Goal: Transaction & Acquisition: Purchase product/service

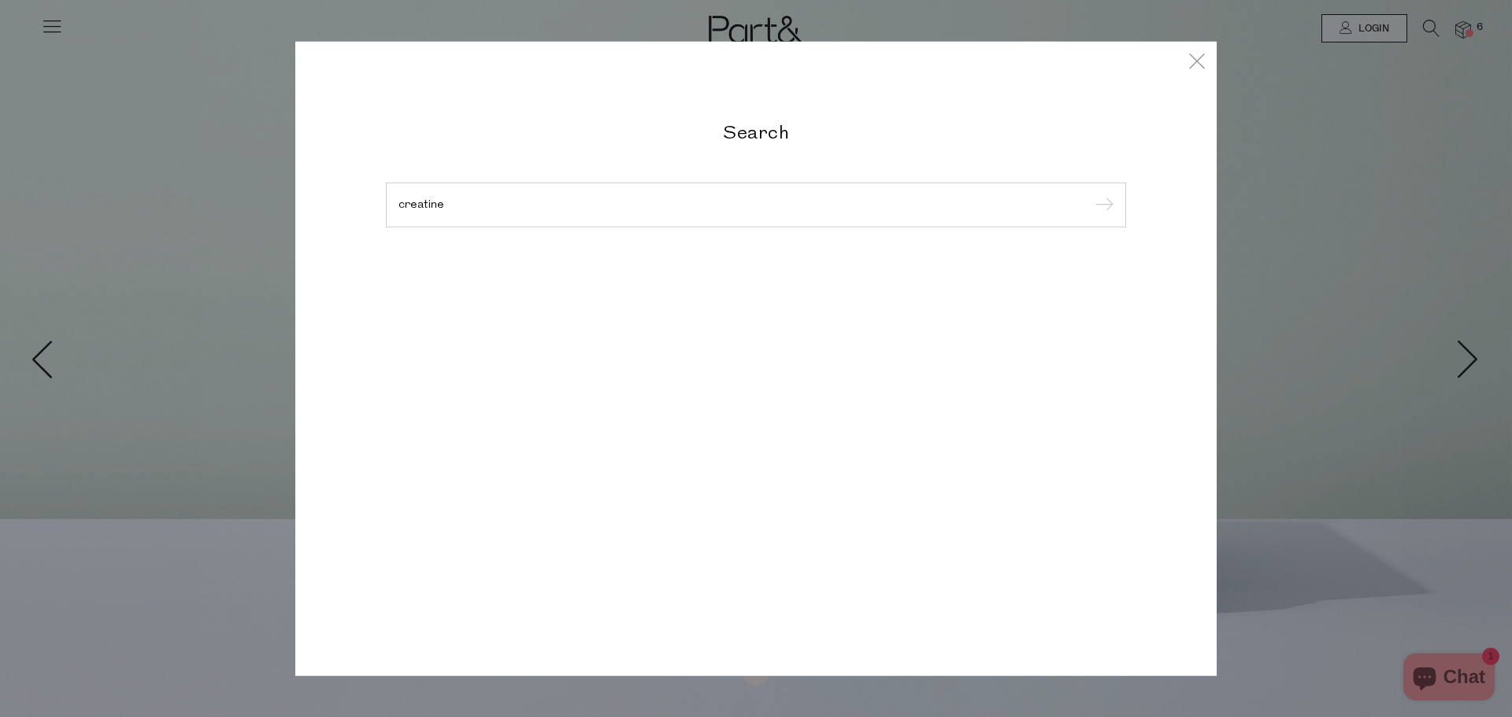
type input "creatine"
click at [1090, 194] on input "submit" at bounding box center [1102, 206] width 24 height 24
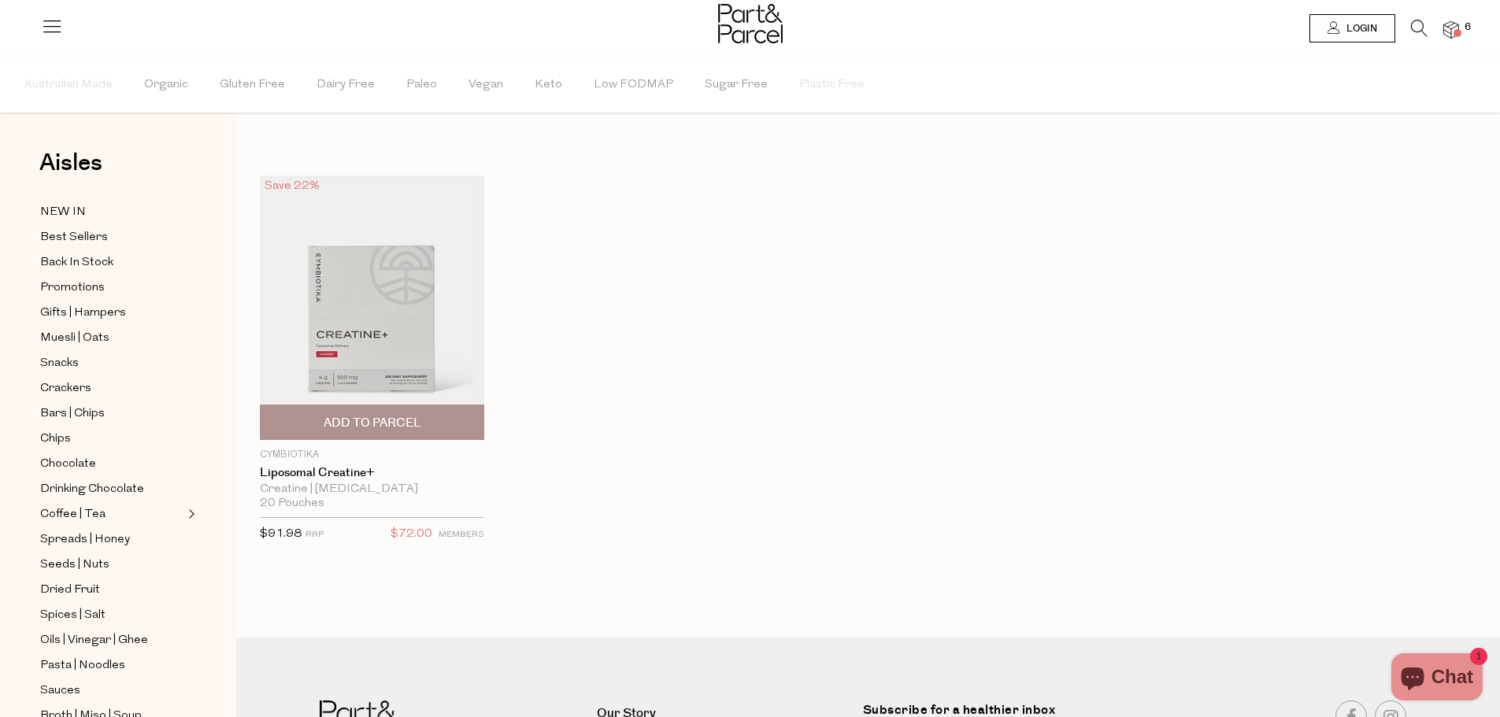
click at [419, 316] on img at bounding box center [372, 308] width 224 height 265
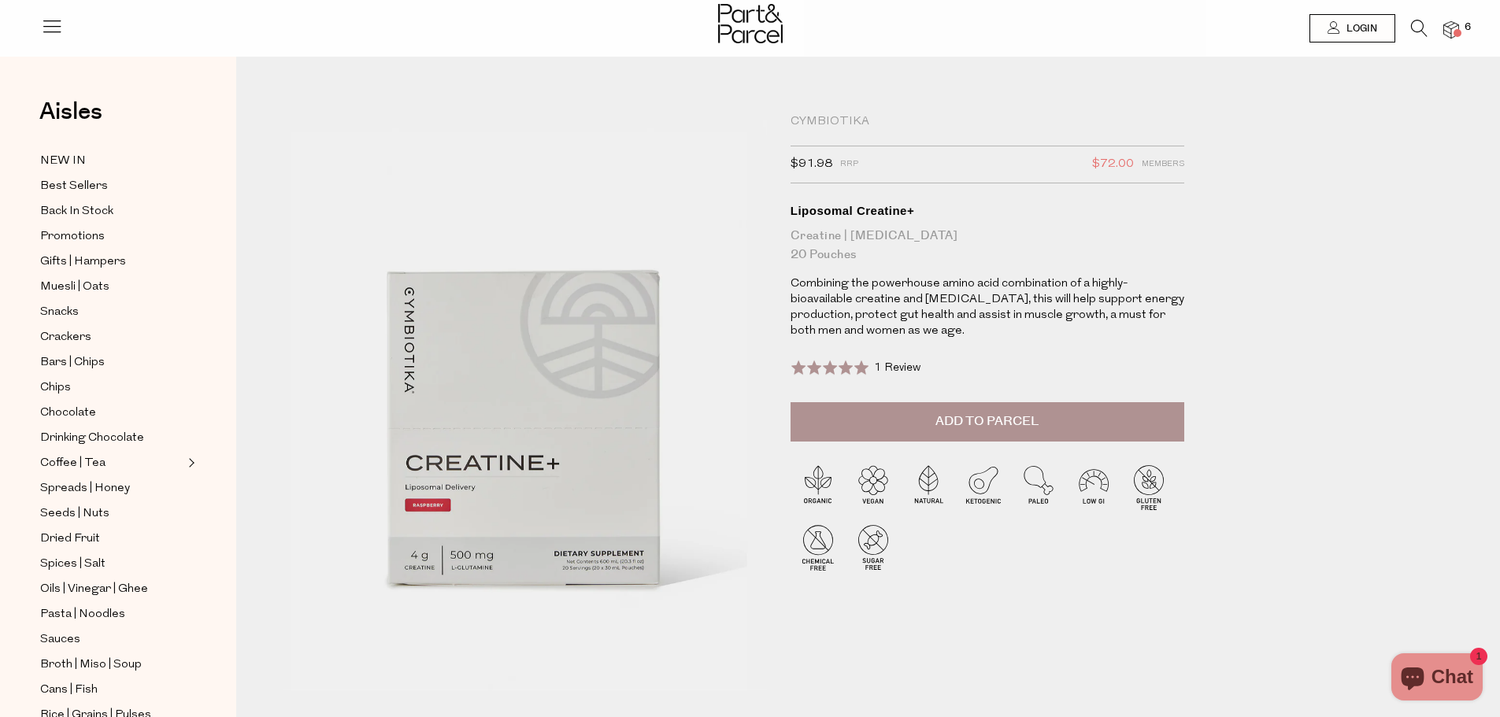
click at [1031, 424] on span "Add to Parcel" at bounding box center [986, 422] width 103 height 18
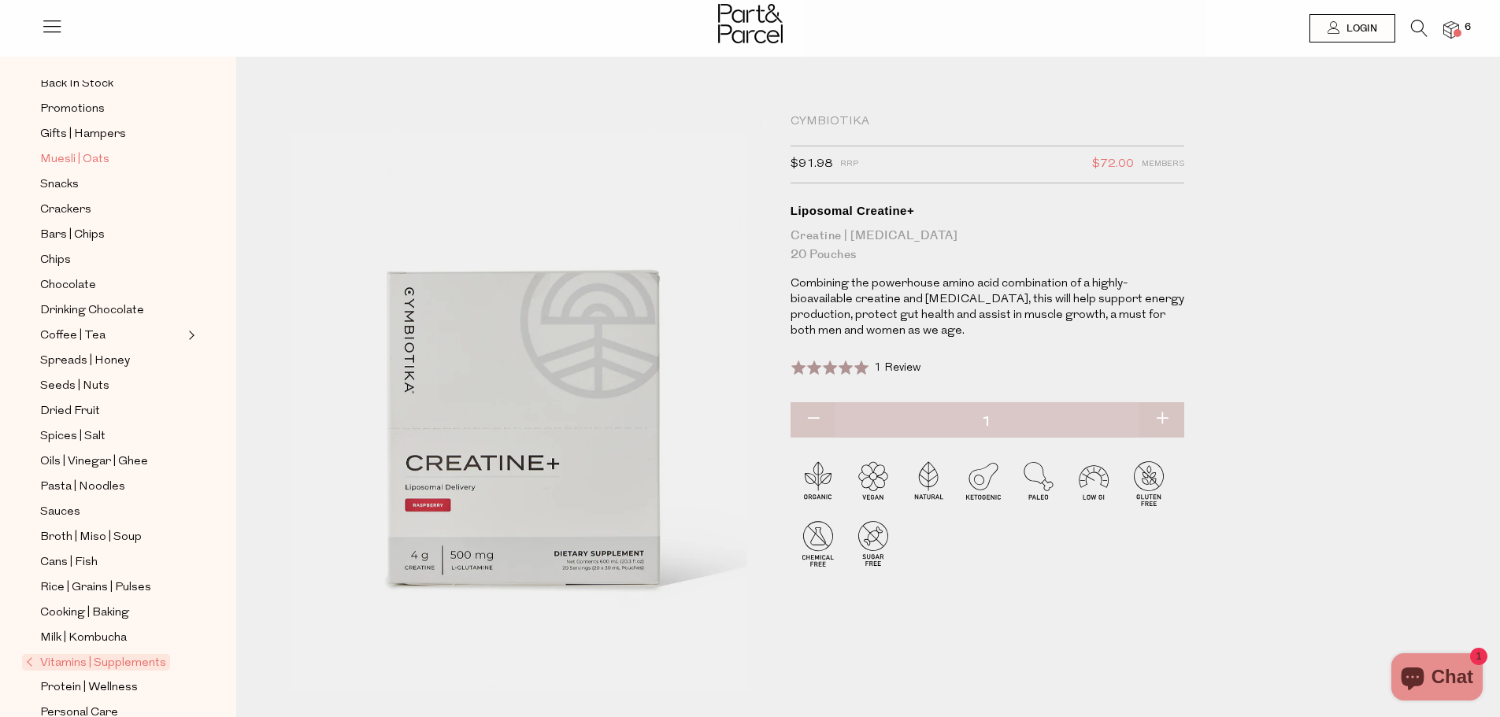
scroll to position [157, 0]
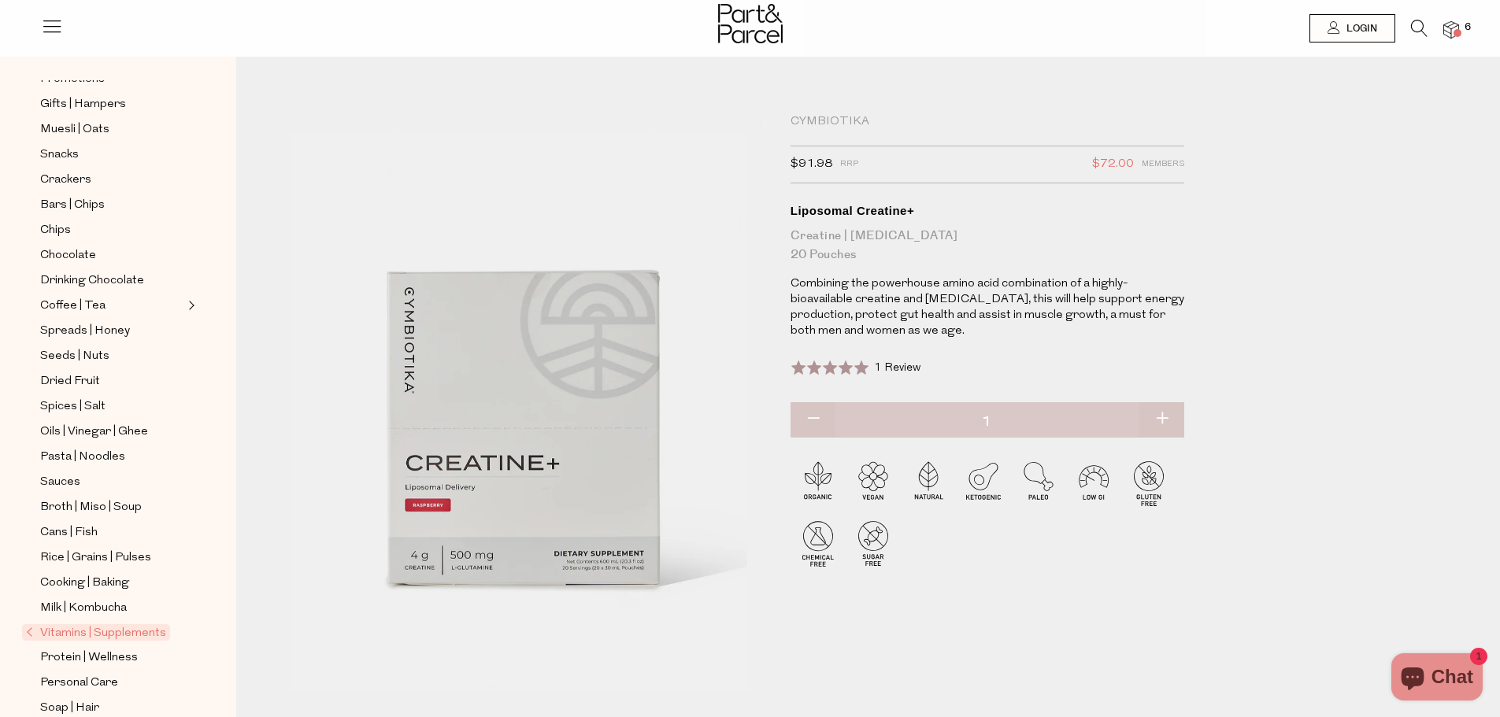
click at [134, 624] on span "Vitamins | Supplements" at bounding box center [96, 632] width 148 height 17
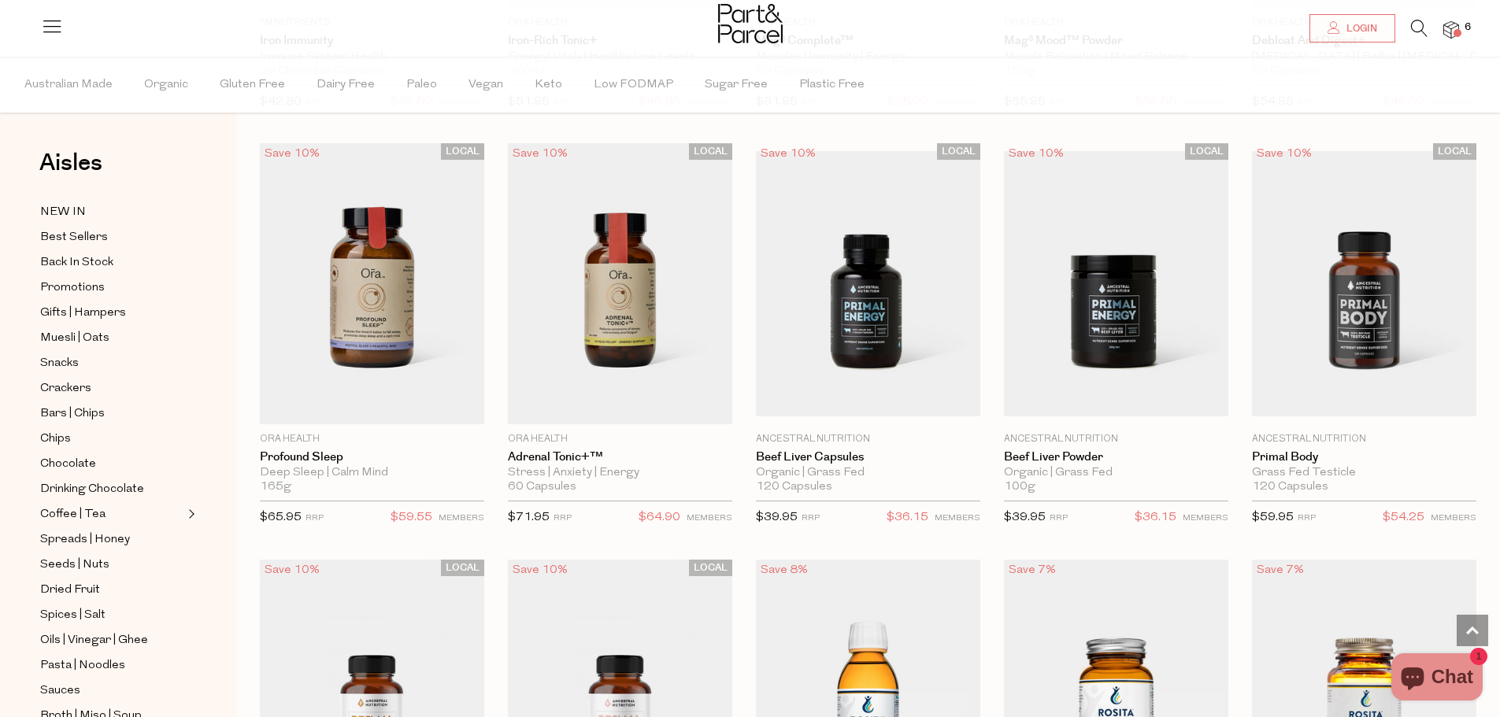
scroll to position [3307, 0]
